Goal: Check status: Check status

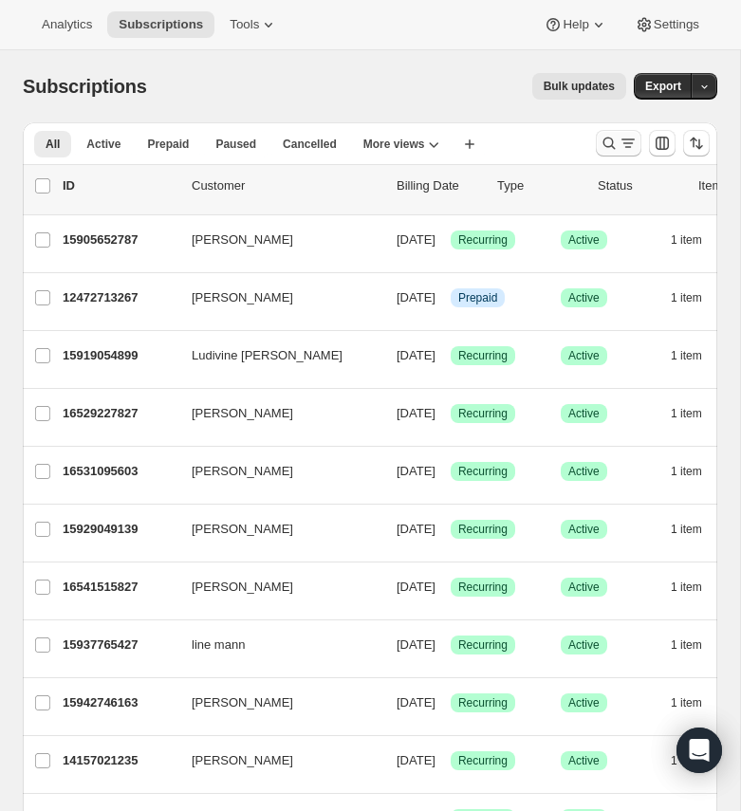
click at [615, 148] on icon "Search and filter results" at bounding box center [608, 143] width 19 height 19
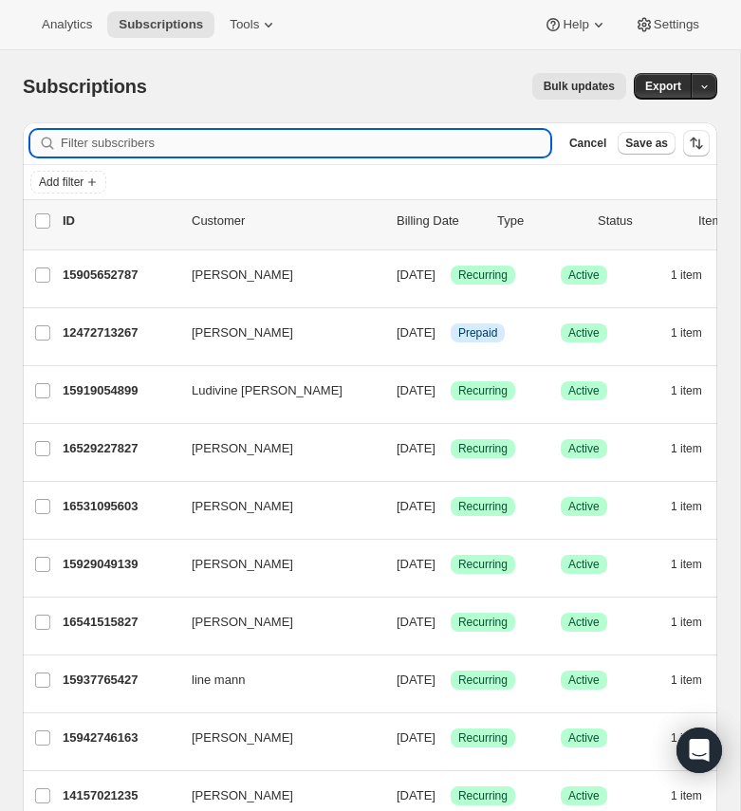
click at [245, 133] on input "Filter subscribers" at bounding box center [305, 143] width 489 height 27
type input "[EMAIL_ADDRESS][DOMAIN_NAME]"
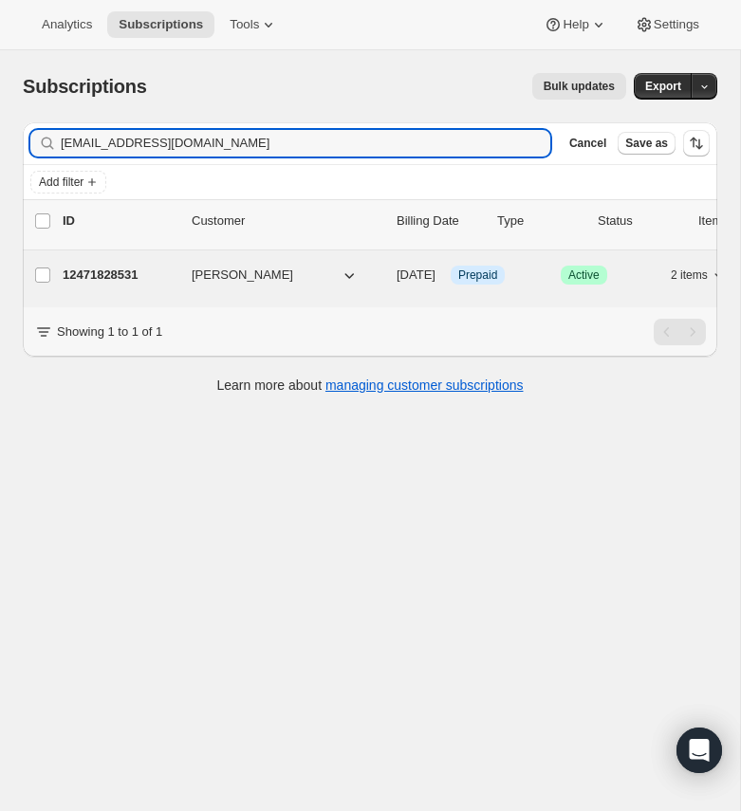
click at [126, 277] on p "12471828531" at bounding box center [120, 275] width 114 height 19
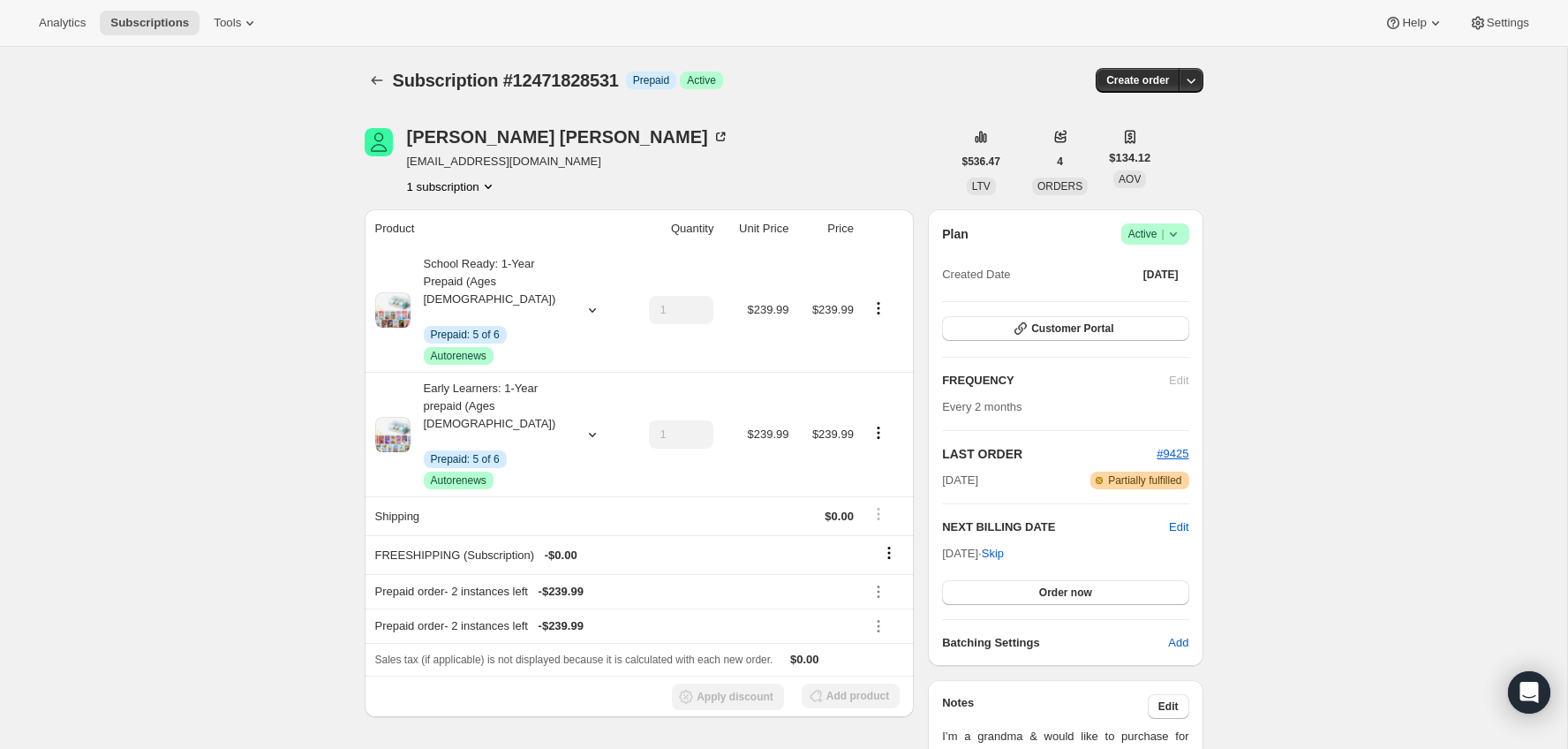
click at [1051, 346] on div "Plan Success Active | Created Date Oct 24, 2024 Customer Portal FREQUENCY Edit …" at bounding box center [1065, 438] width 247 height 429
click at [1051, 343] on div "Plan Success Active | Created Date Oct 24, 2024 Customer Portal FREQUENCY Edit …" at bounding box center [1065, 438] width 247 height 429
click at [1060, 310] on div "Plan Success Active | Created Date Oct 24, 2024 Customer Portal FREQUENCY Edit …" at bounding box center [1065, 438] width 247 height 429
click at [1056, 327] on span "Customer Portal" at bounding box center [1073, 328] width 82 height 14
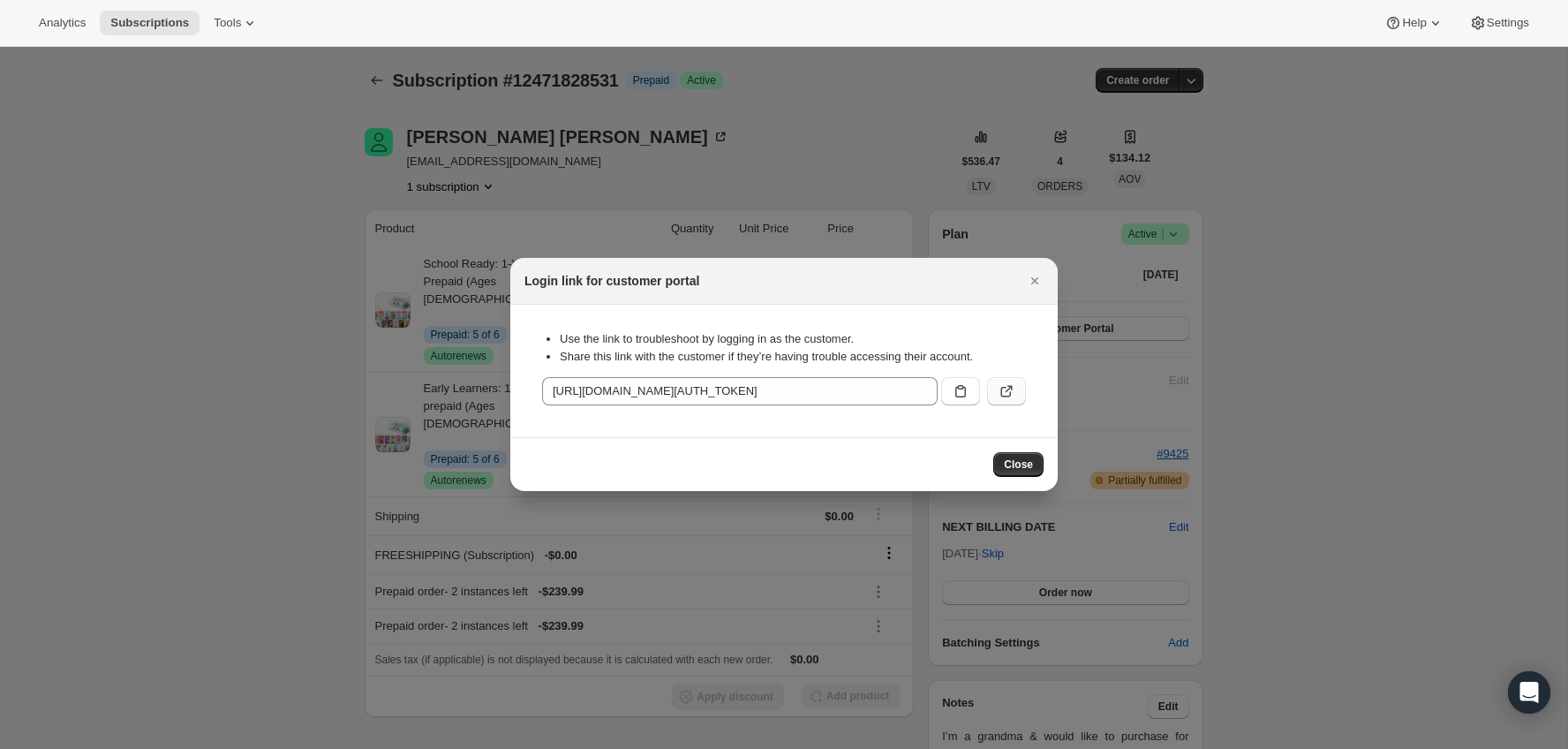
click at [1014, 385] on icon ":rcj:" at bounding box center [1007, 391] width 18 height 18
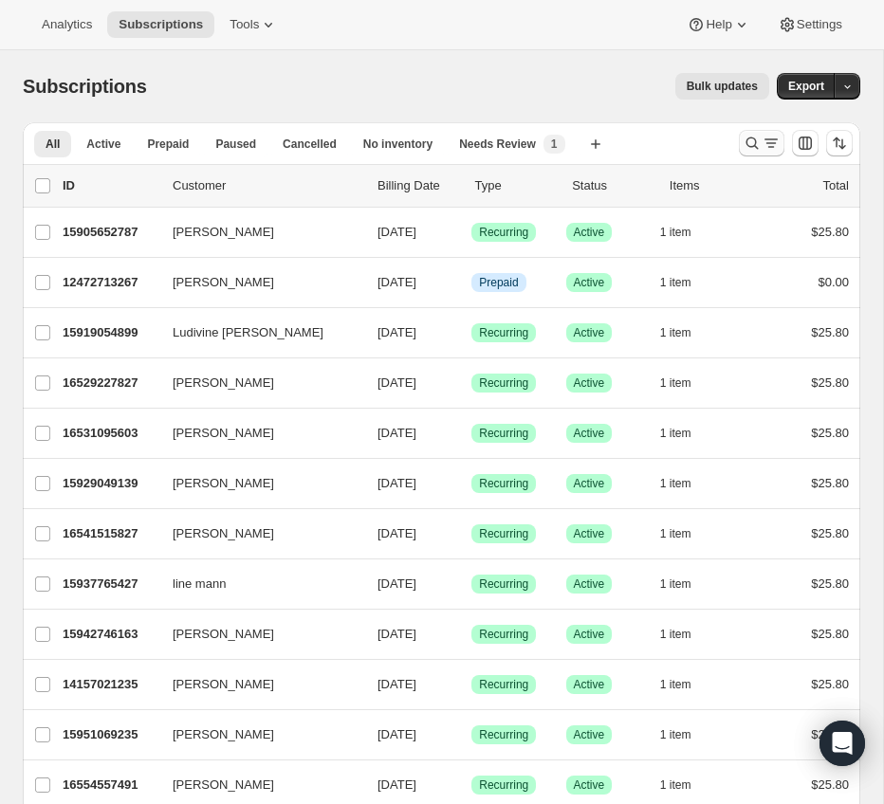
click at [768, 142] on icon "Search and filter results" at bounding box center [770, 143] width 19 height 19
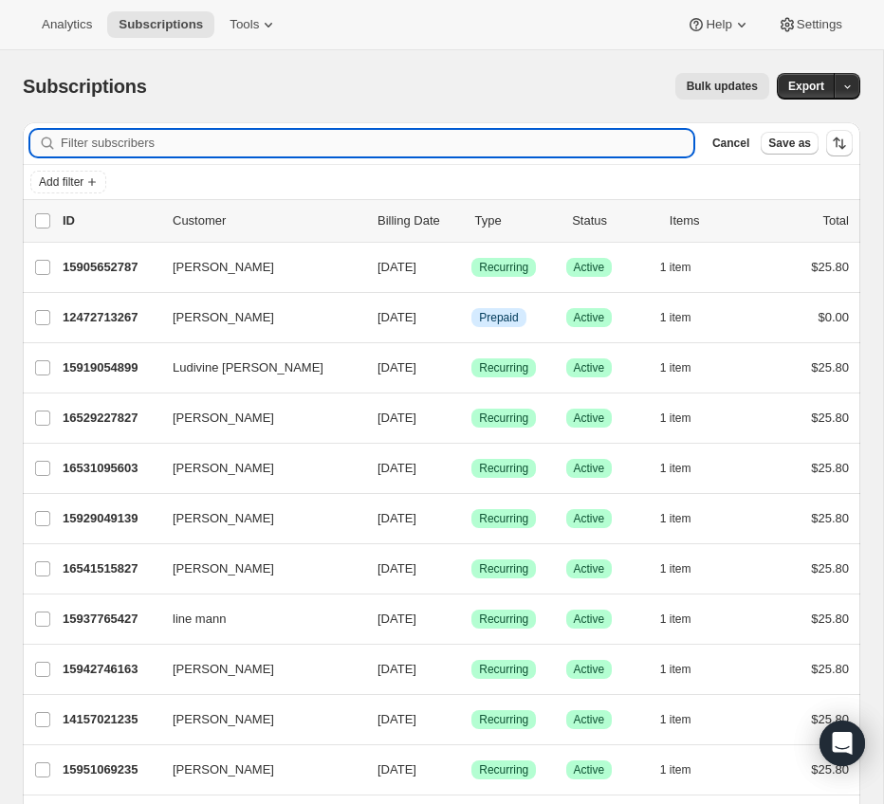
click at [495, 142] on input "Filter subscribers" at bounding box center [377, 143] width 632 height 27
paste input "[EMAIL_ADDRESS][DOMAIN_NAME]"
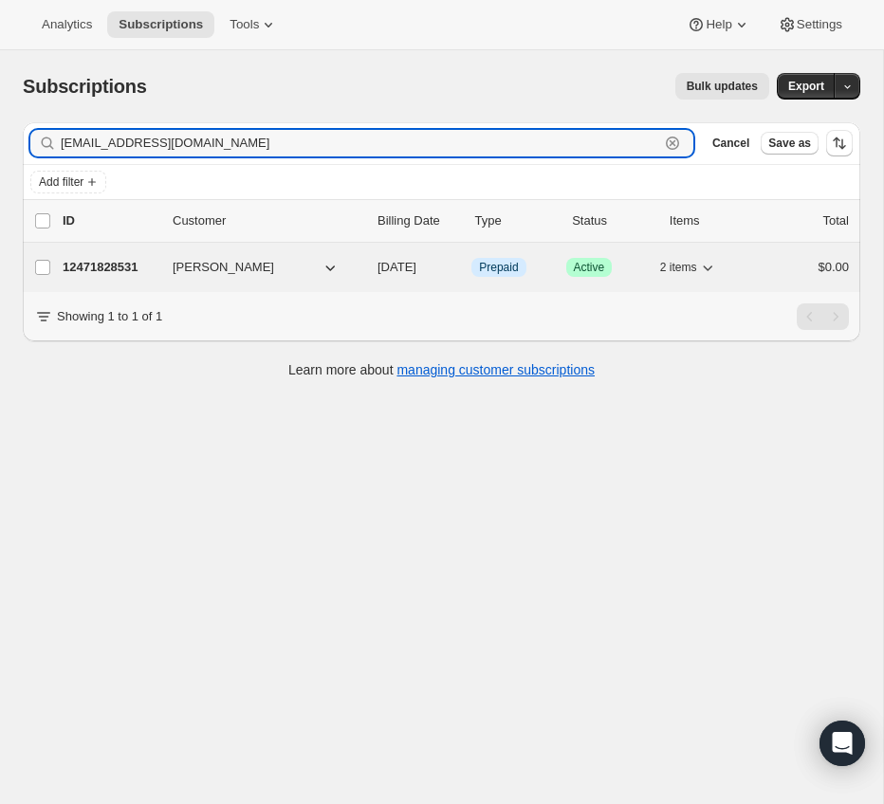
type input "[EMAIL_ADDRESS][DOMAIN_NAME]"
click at [104, 266] on p "12471828531" at bounding box center [110, 267] width 95 height 19
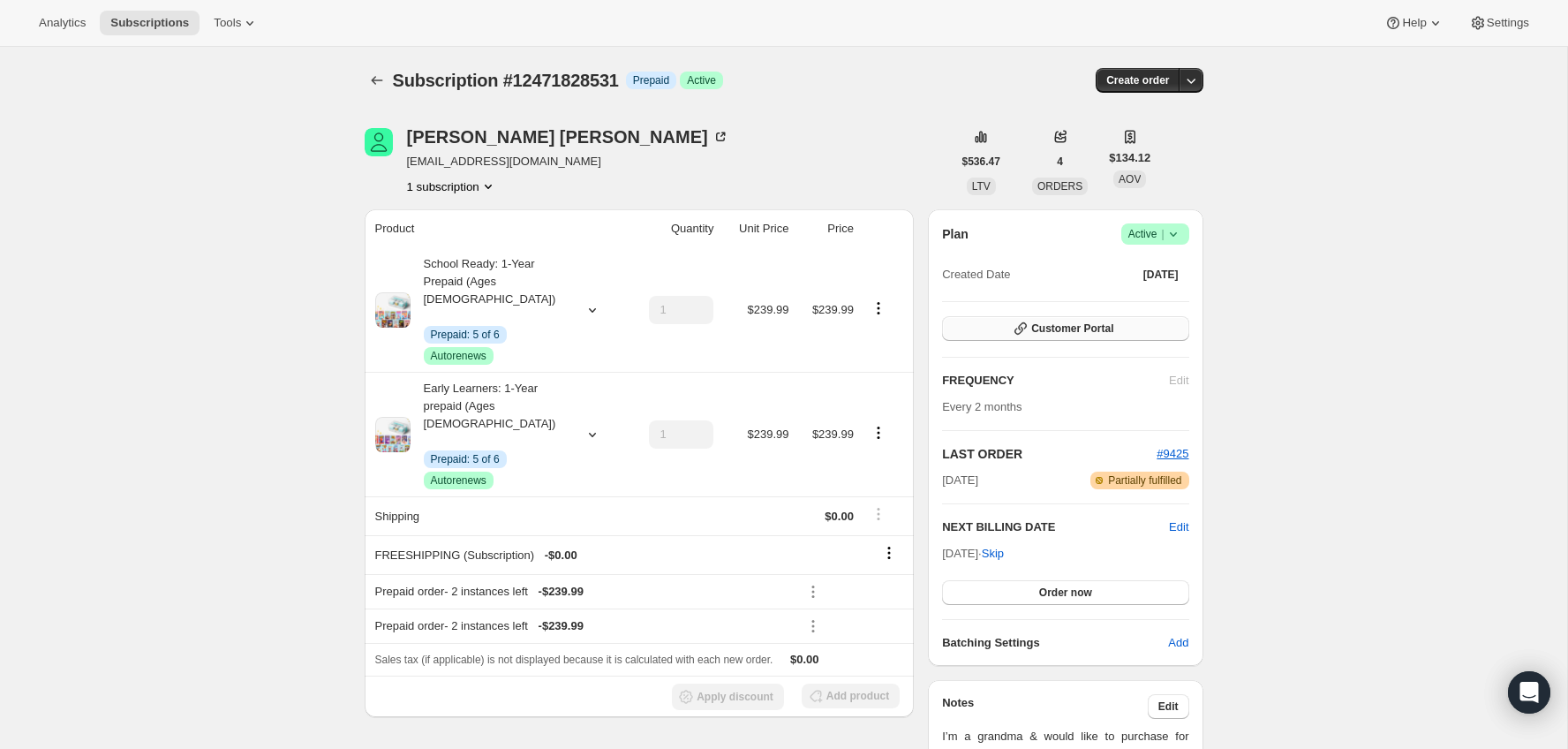
click at [1056, 334] on span "Customer Portal" at bounding box center [1073, 328] width 82 height 14
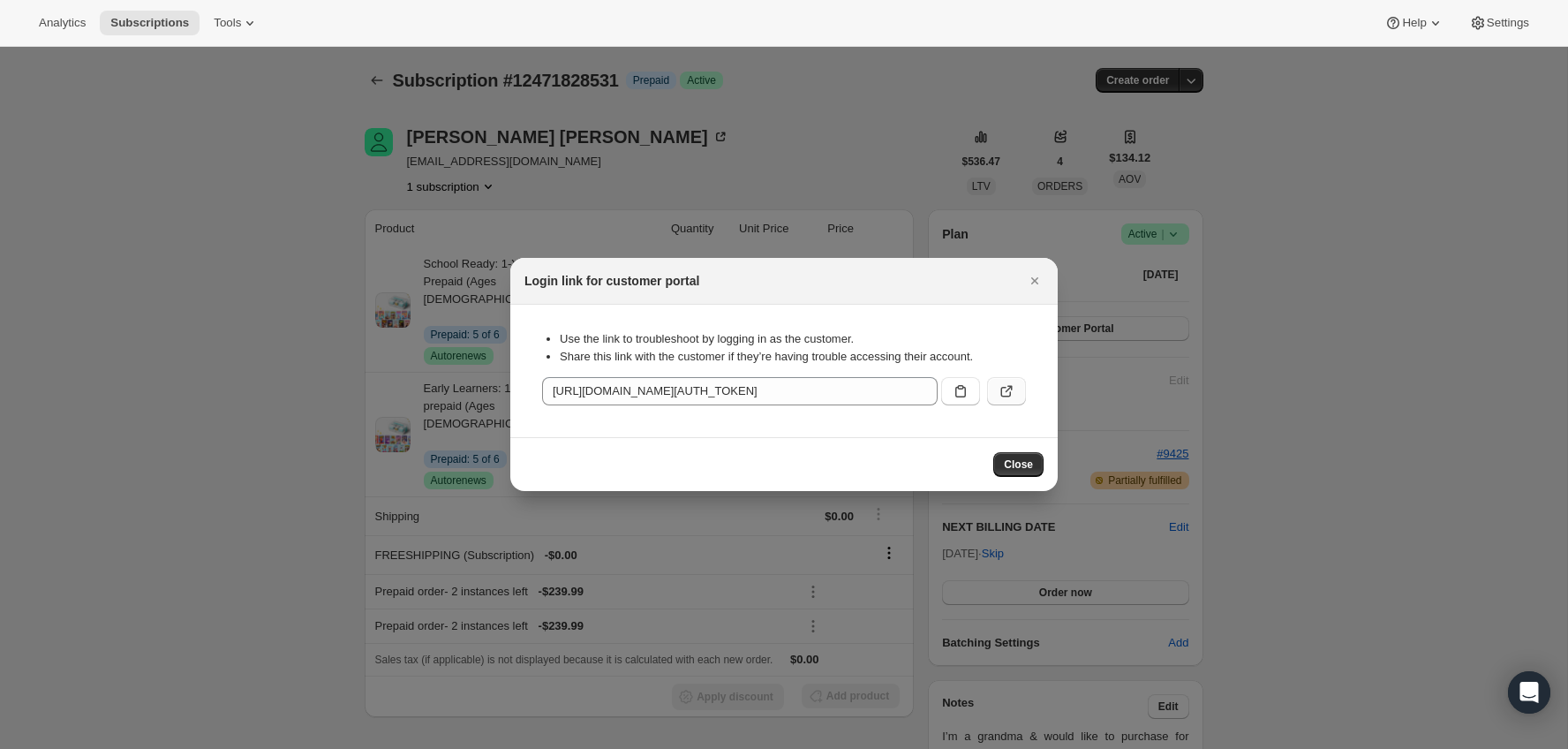
click at [1018, 397] on button ":rc9:" at bounding box center [1007, 391] width 39 height 28
